Goal: Information Seeking & Learning: Learn about a topic

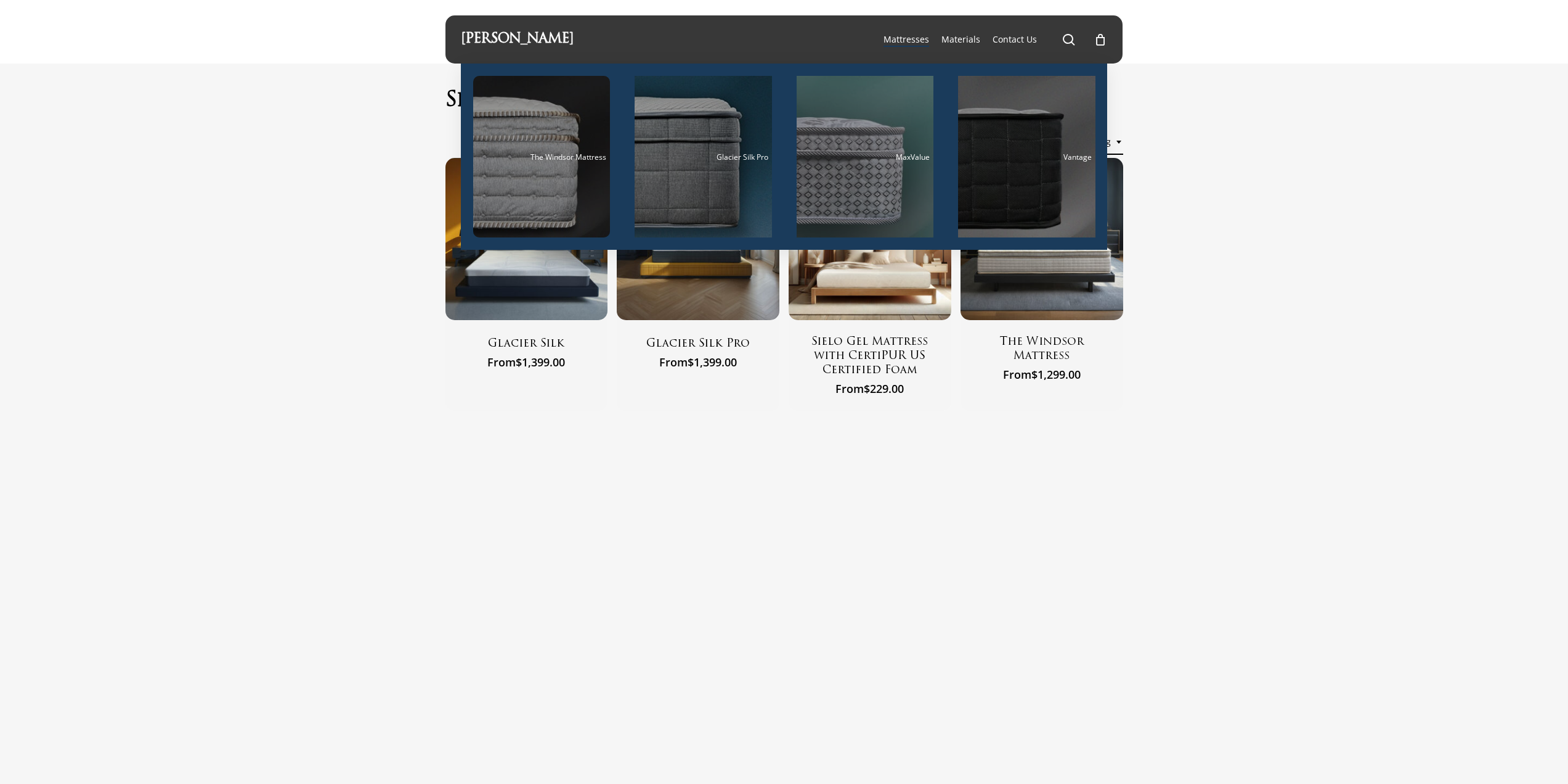
click at [914, 34] on span "Mattresses" at bounding box center [907, 39] width 46 height 12
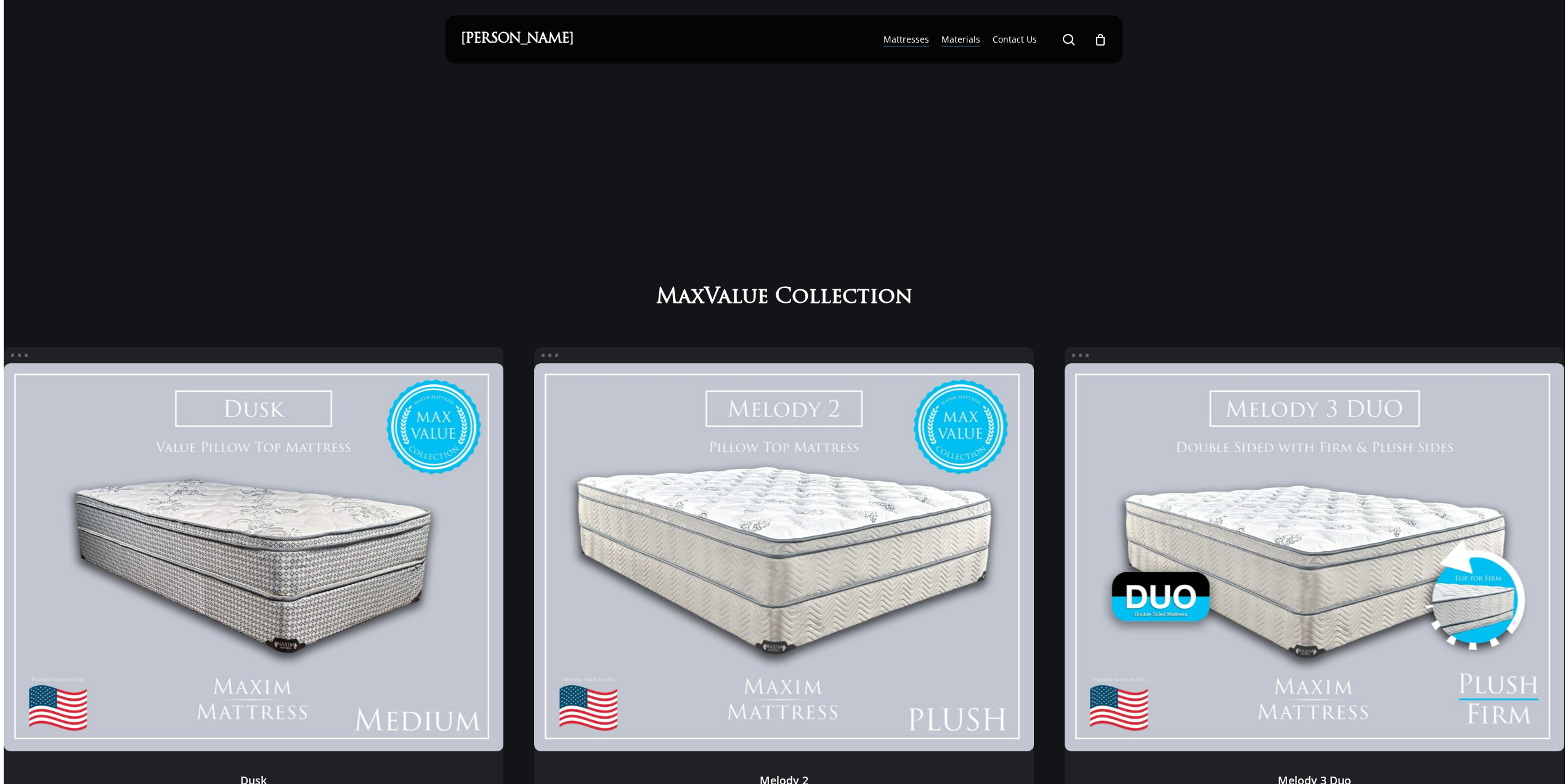
click at [965, 37] on span "Materials" at bounding box center [961, 39] width 39 height 12
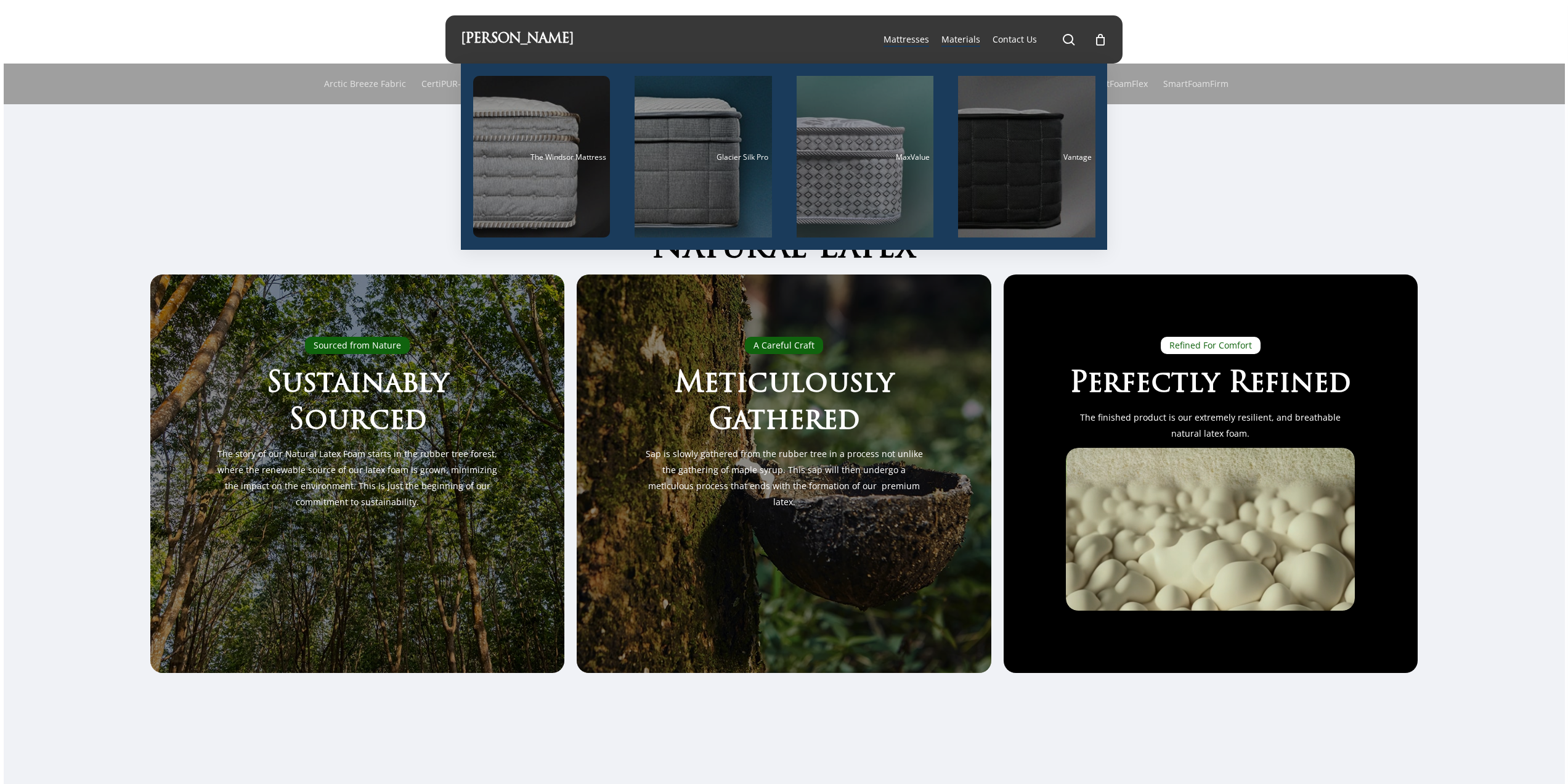
click at [924, 36] on span "Mattresses" at bounding box center [907, 39] width 46 height 12
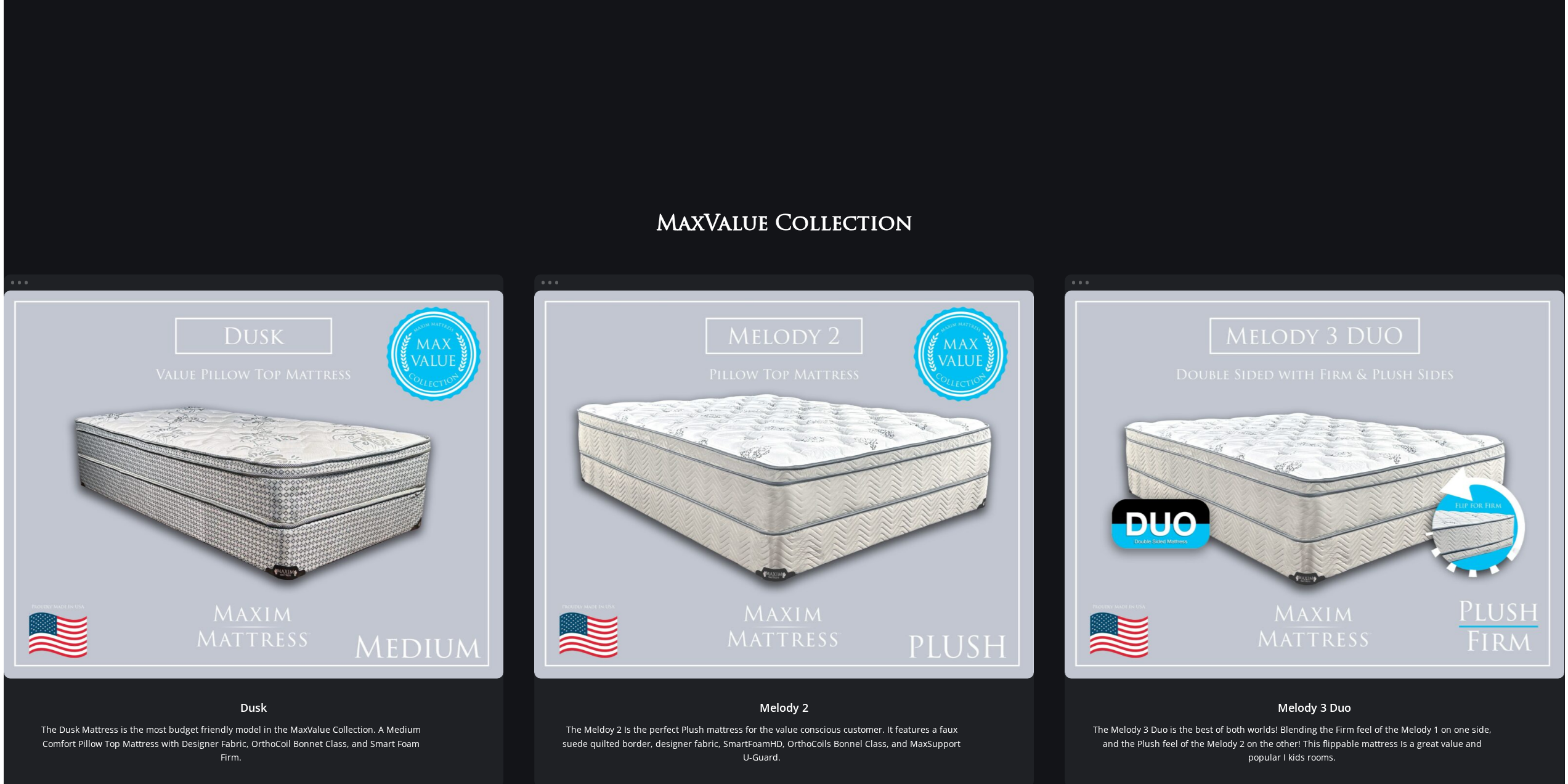
scroll to position [185, 0]
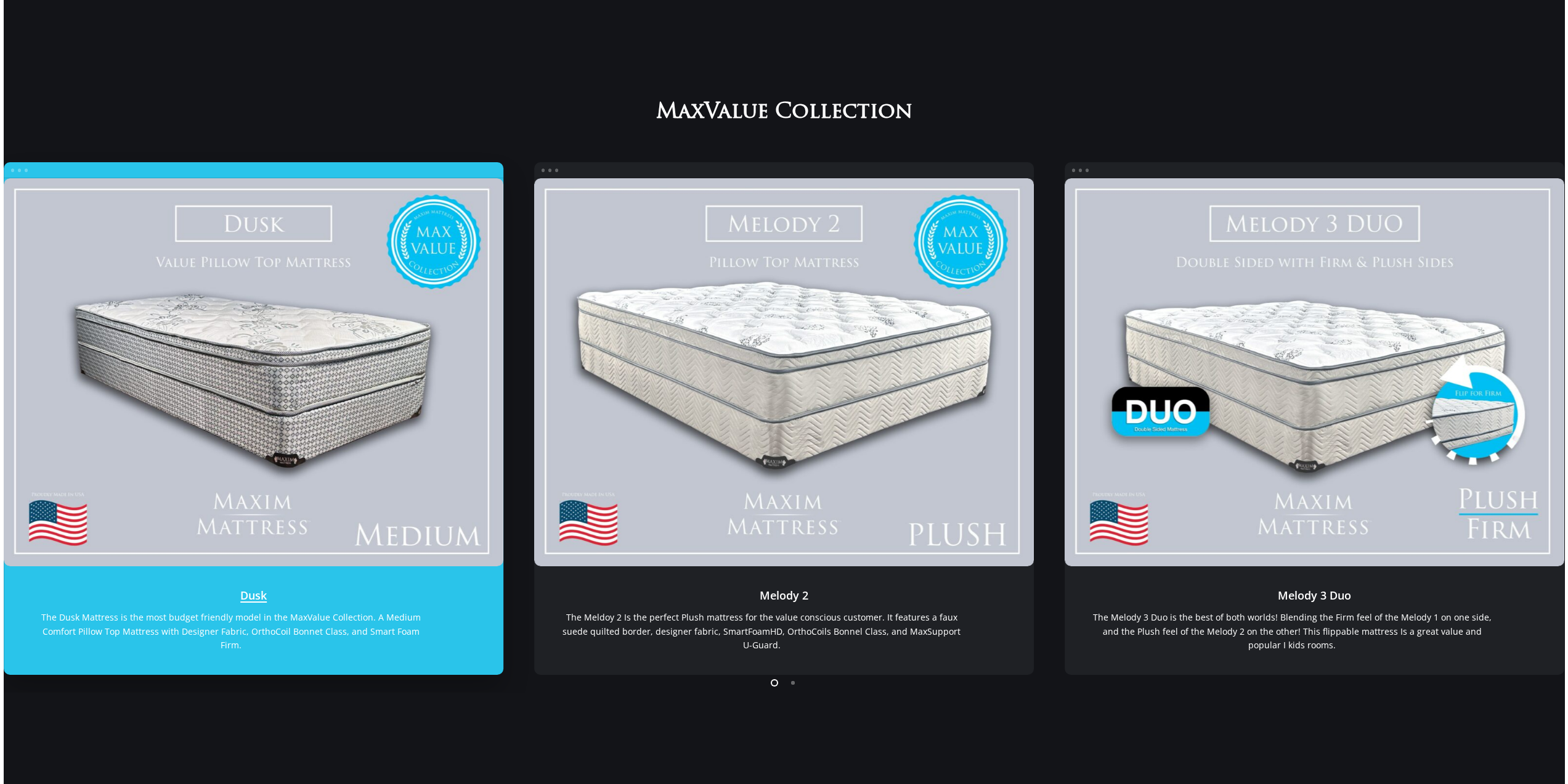
click at [337, 418] on link "Dusk" at bounding box center [253, 372] width 500 height 388
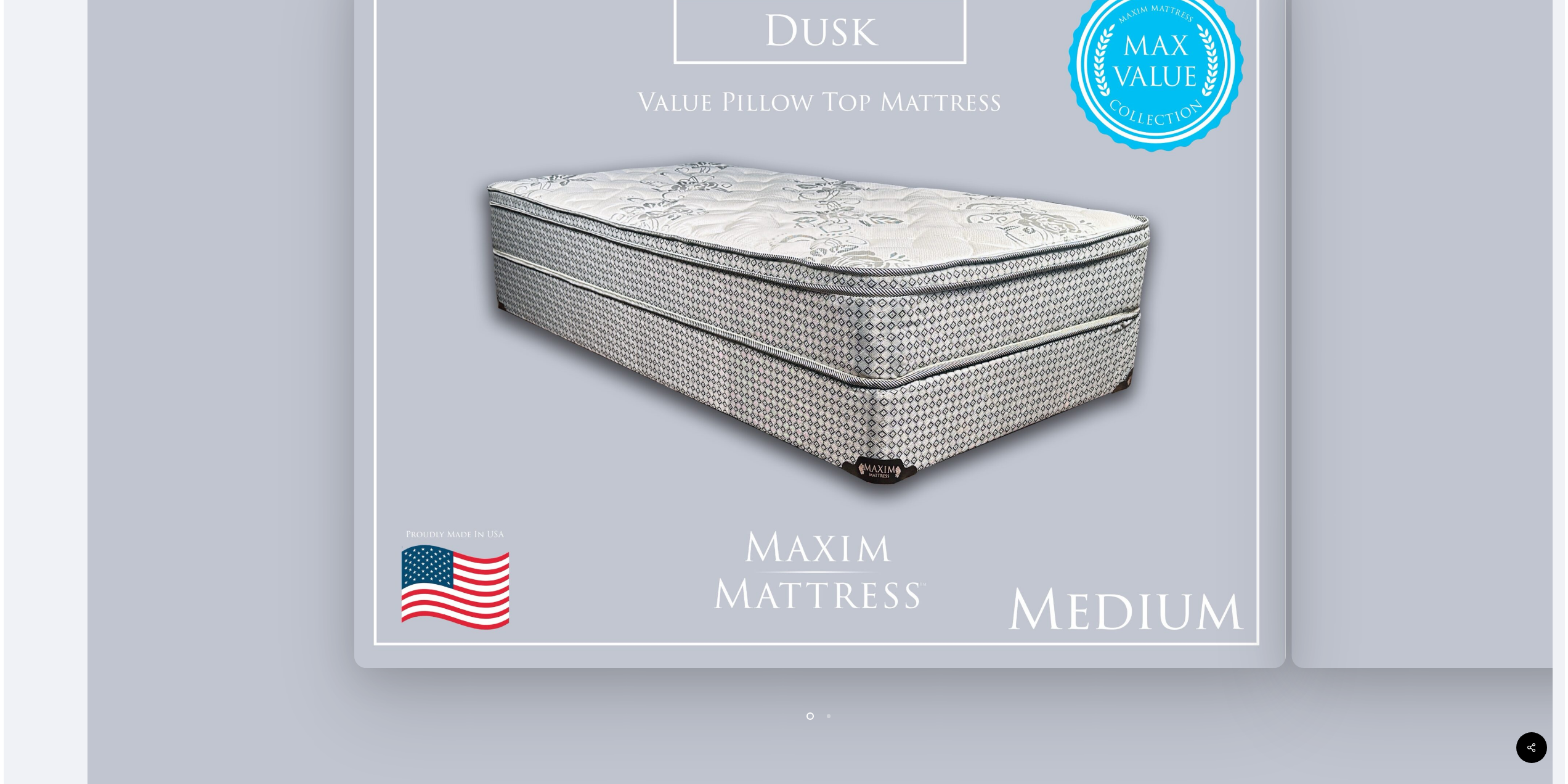
scroll to position [578, 0]
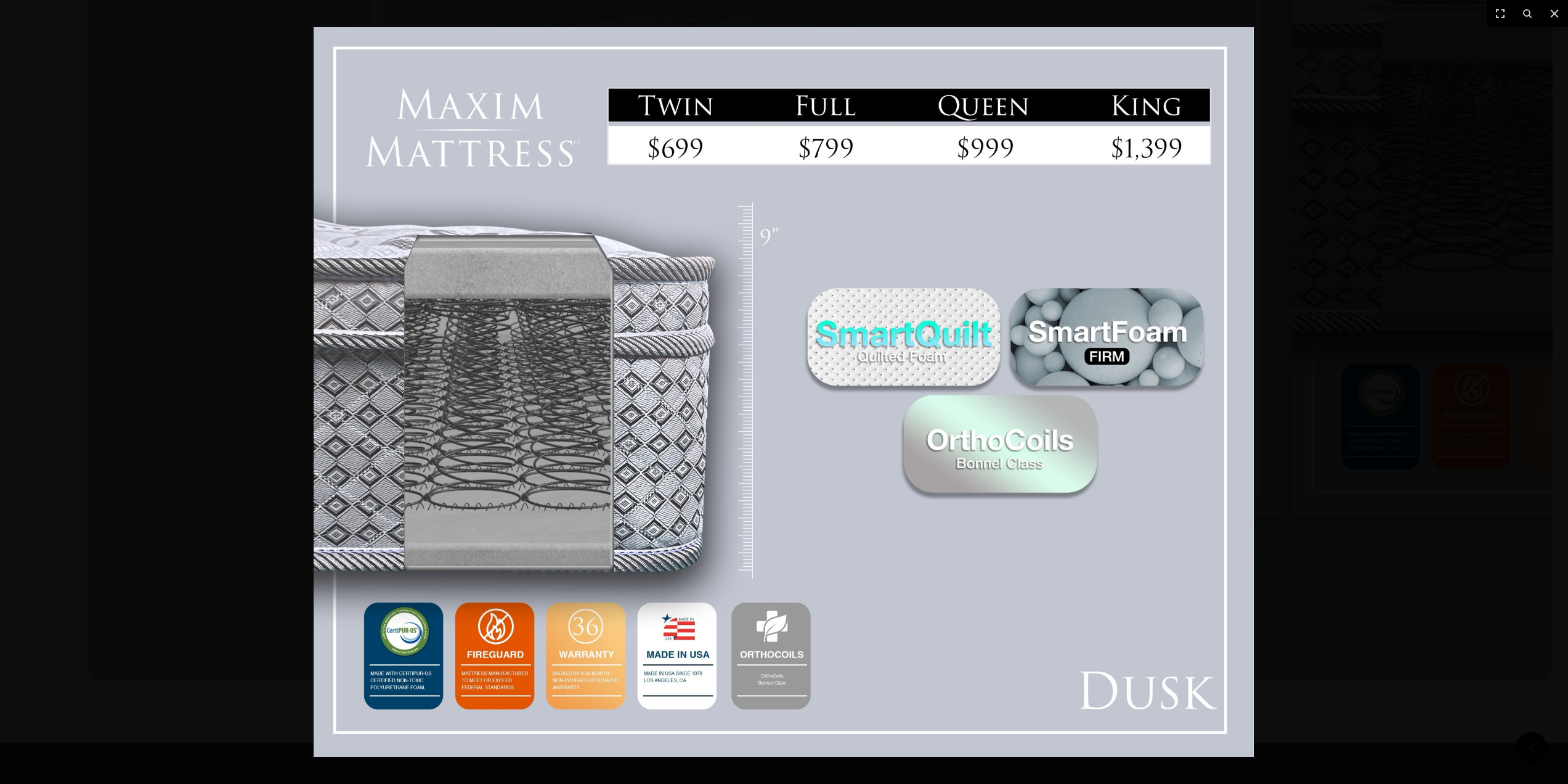
click at [1333, 270] on div at bounding box center [784, 392] width 1568 height 784
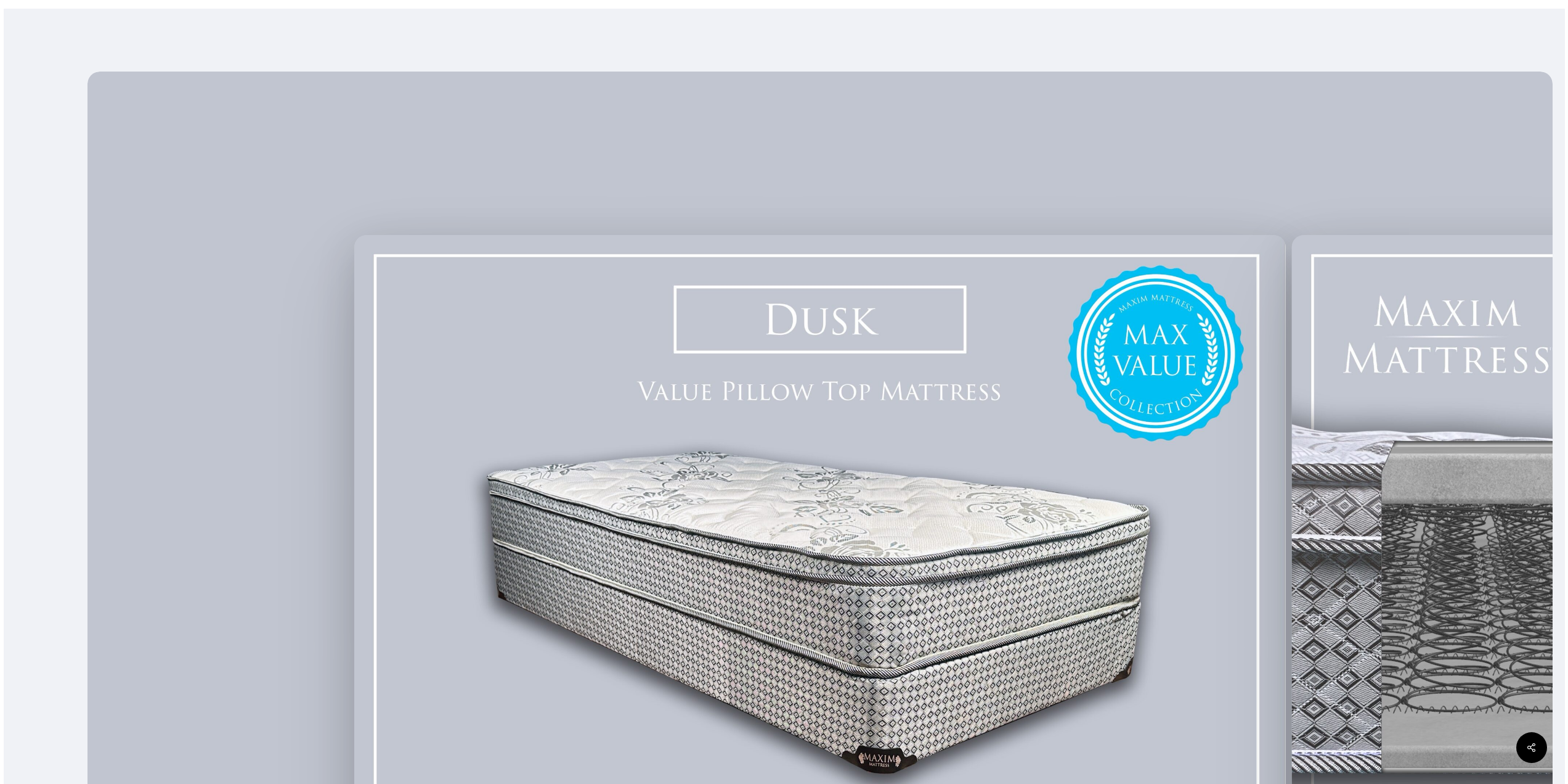
scroll to position [0, 0]
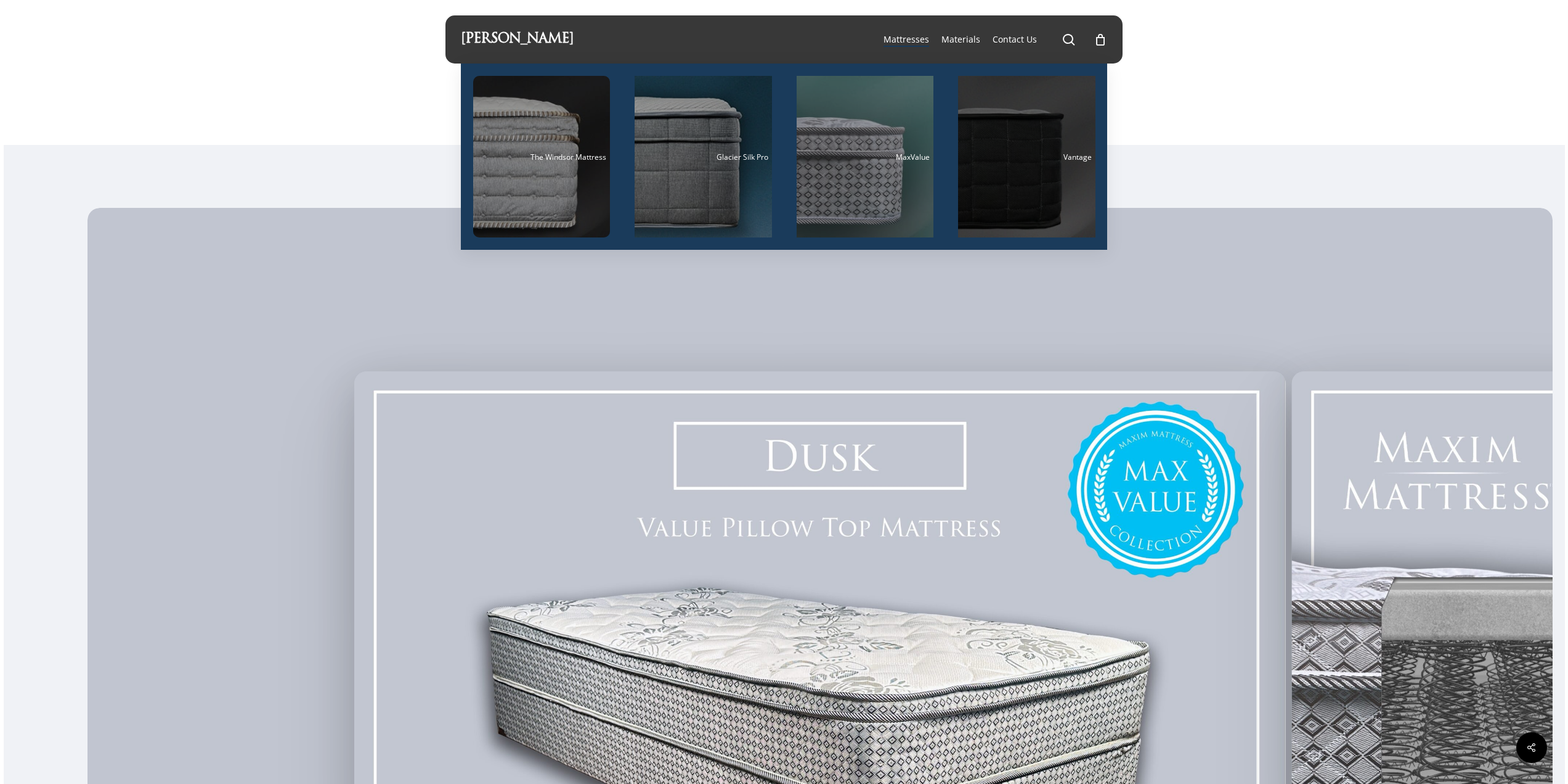
click at [1054, 142] on div "Main Menu" at bounding box center [1027, 156] width 138 height 162
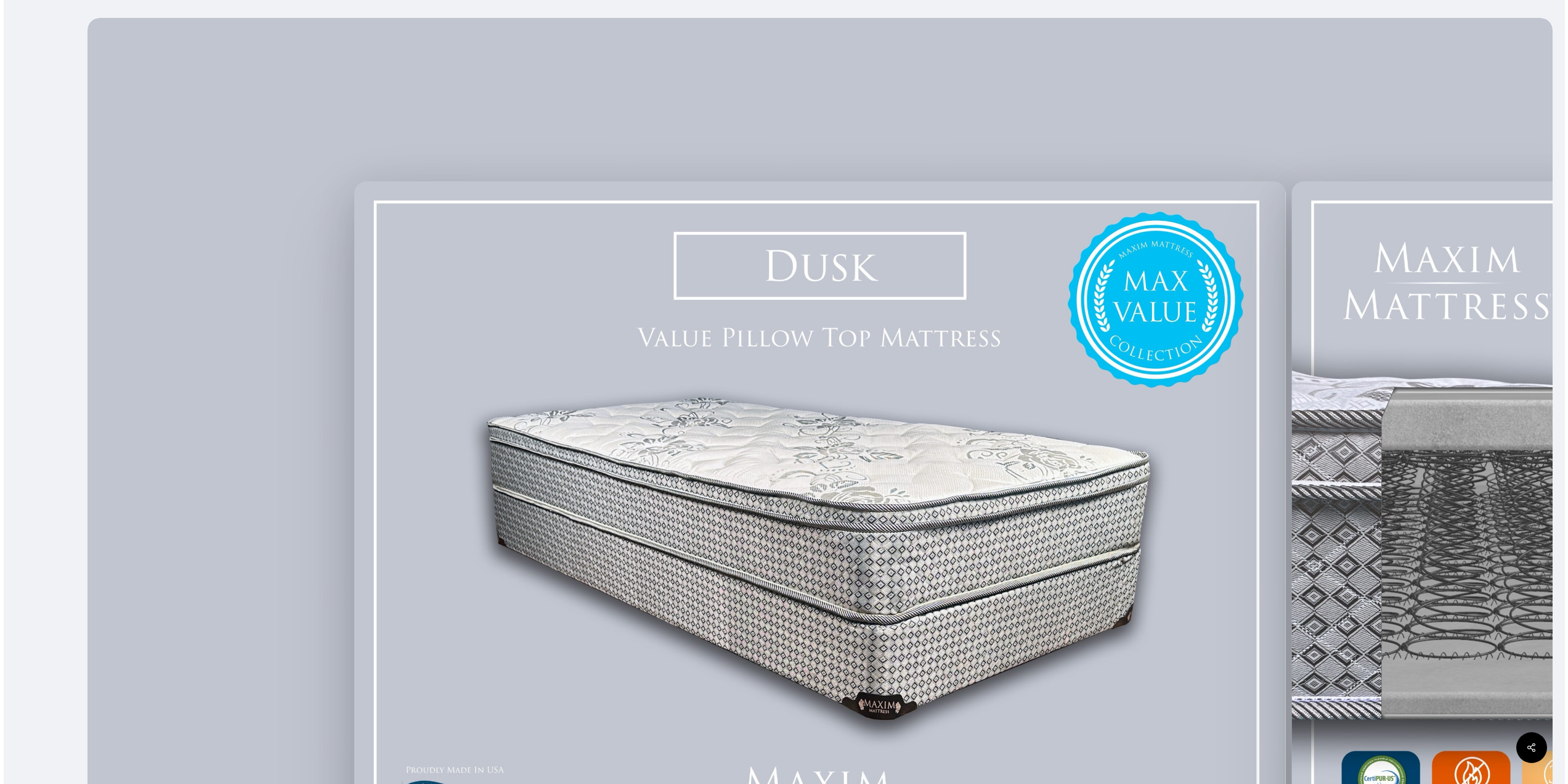
scroll to position [185, 0]
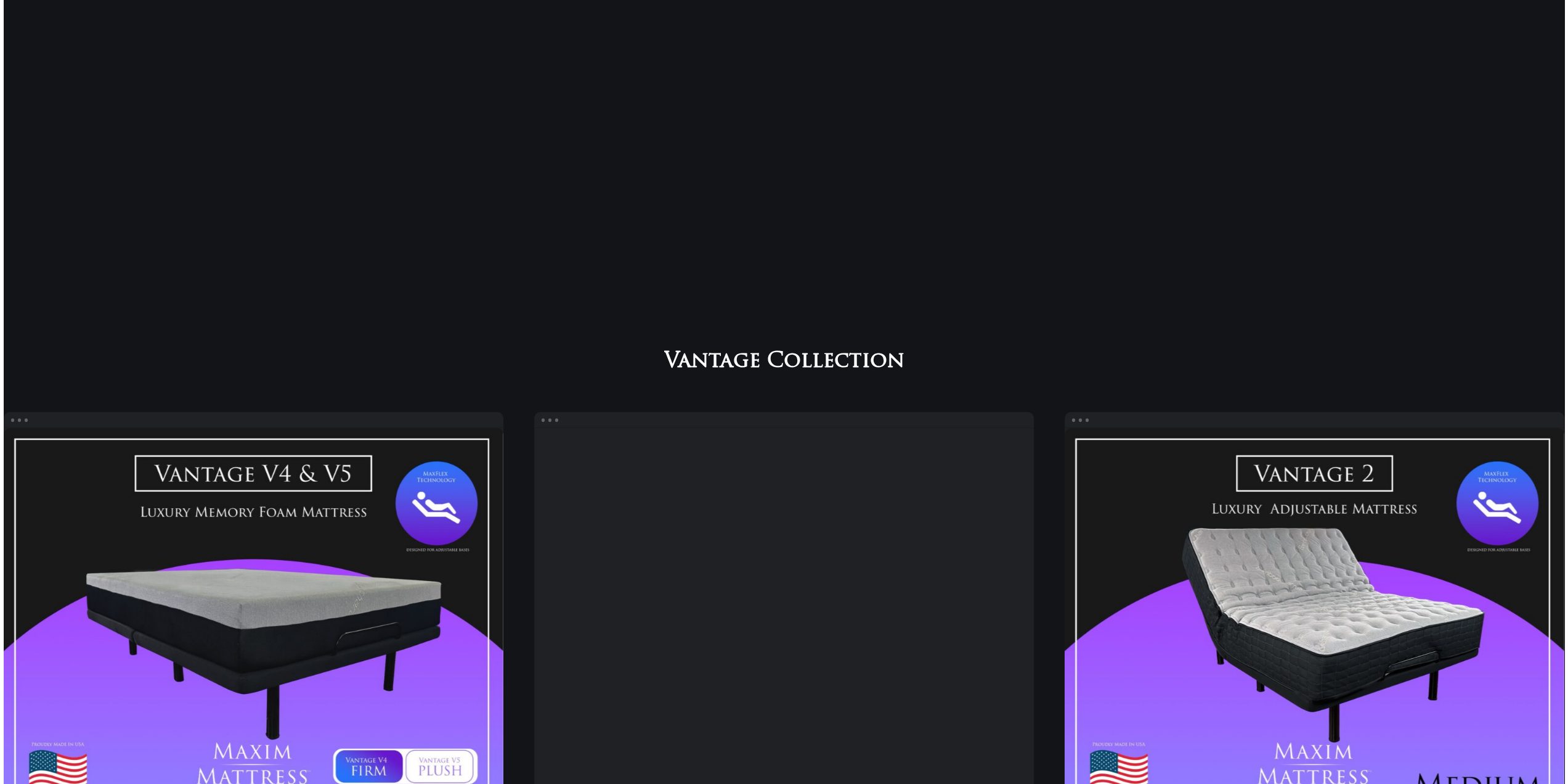
scroll to position [990, 0]
